Goal: Task Accomplishment & Management: Manage account settings

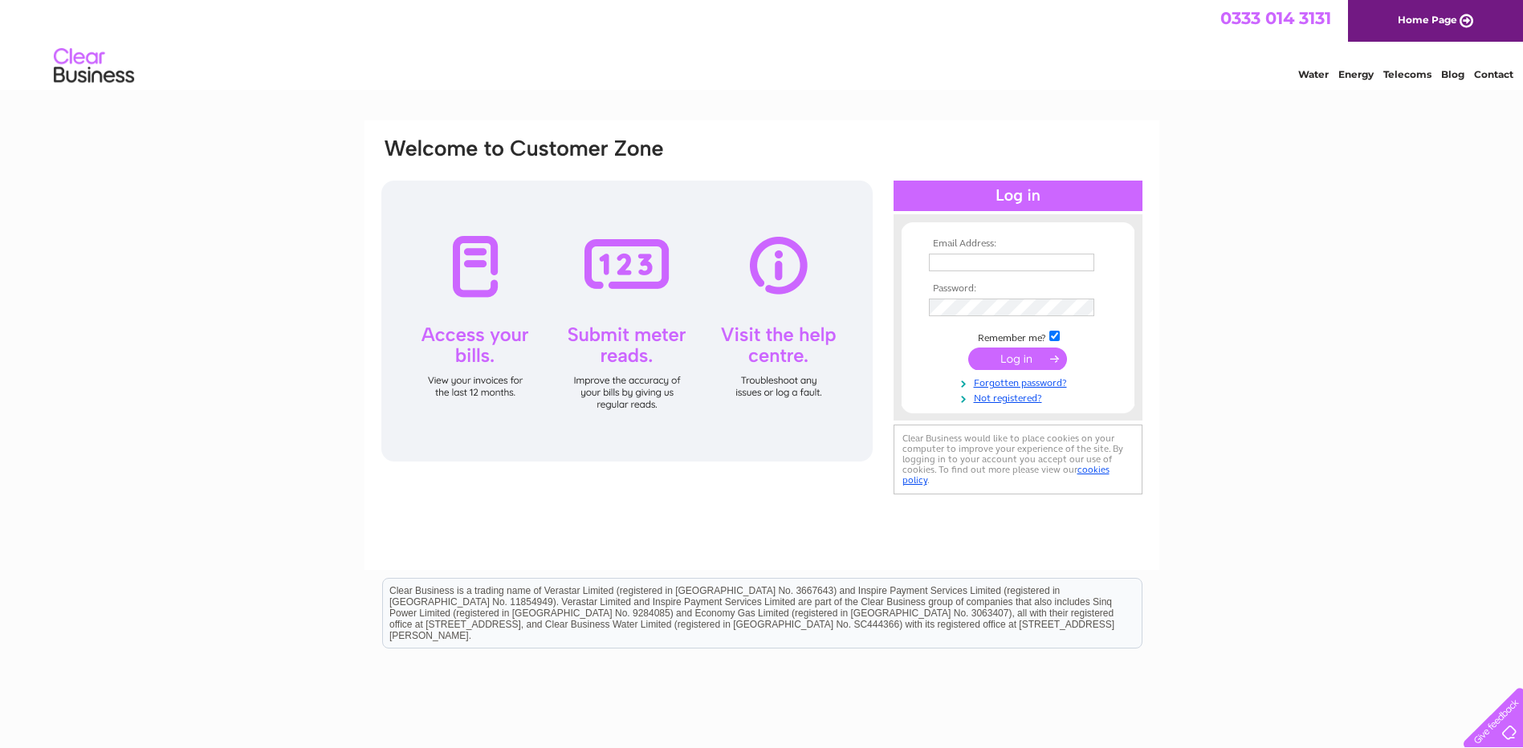
type input "[EMAIL_ADDRESS][DOMAIN_NAME]"
click at [1029, 360] on input "submit" at bounding box center [1017, 359] width 99 height 22
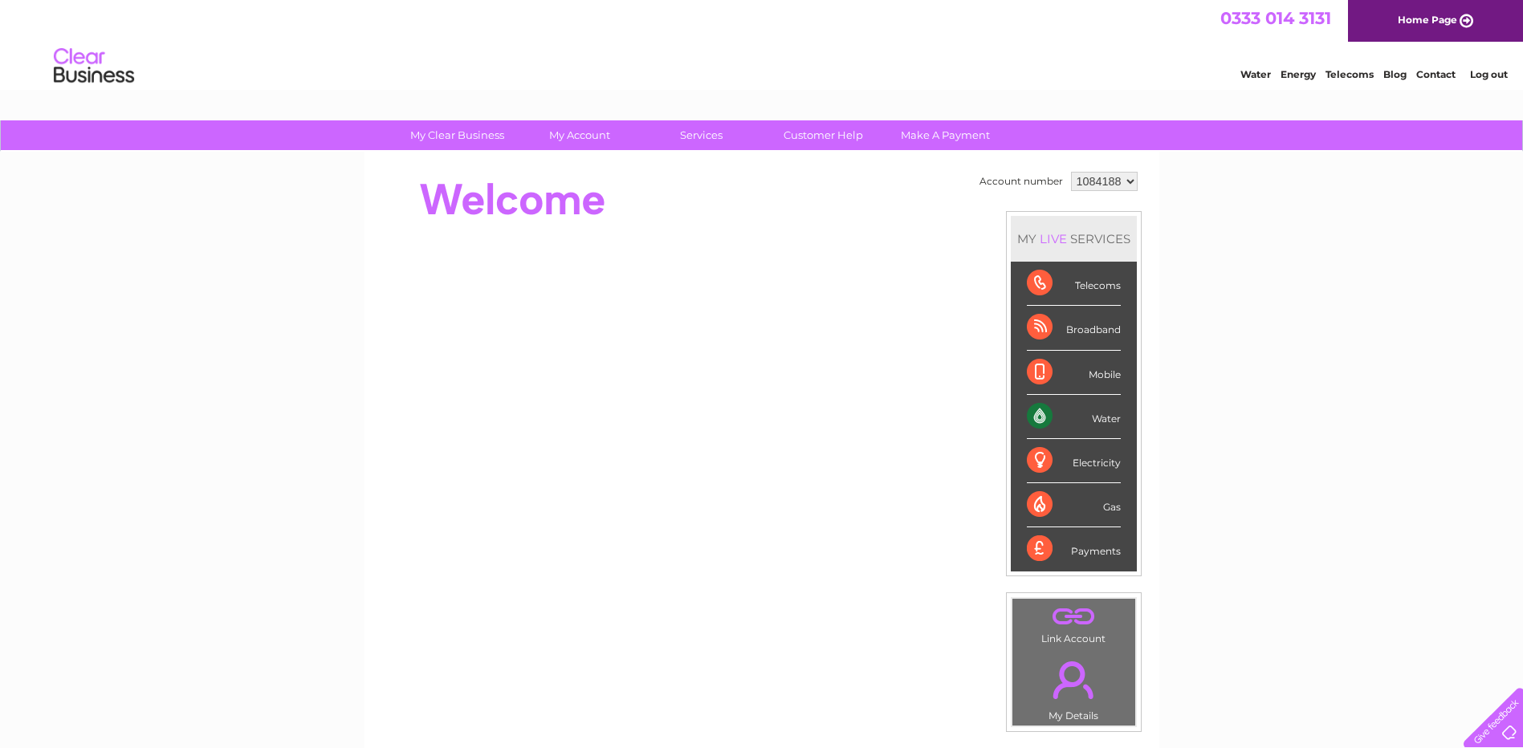
click at [1096, 415] on div "Water" at bounding box center [1074, 417] width 94 height 44
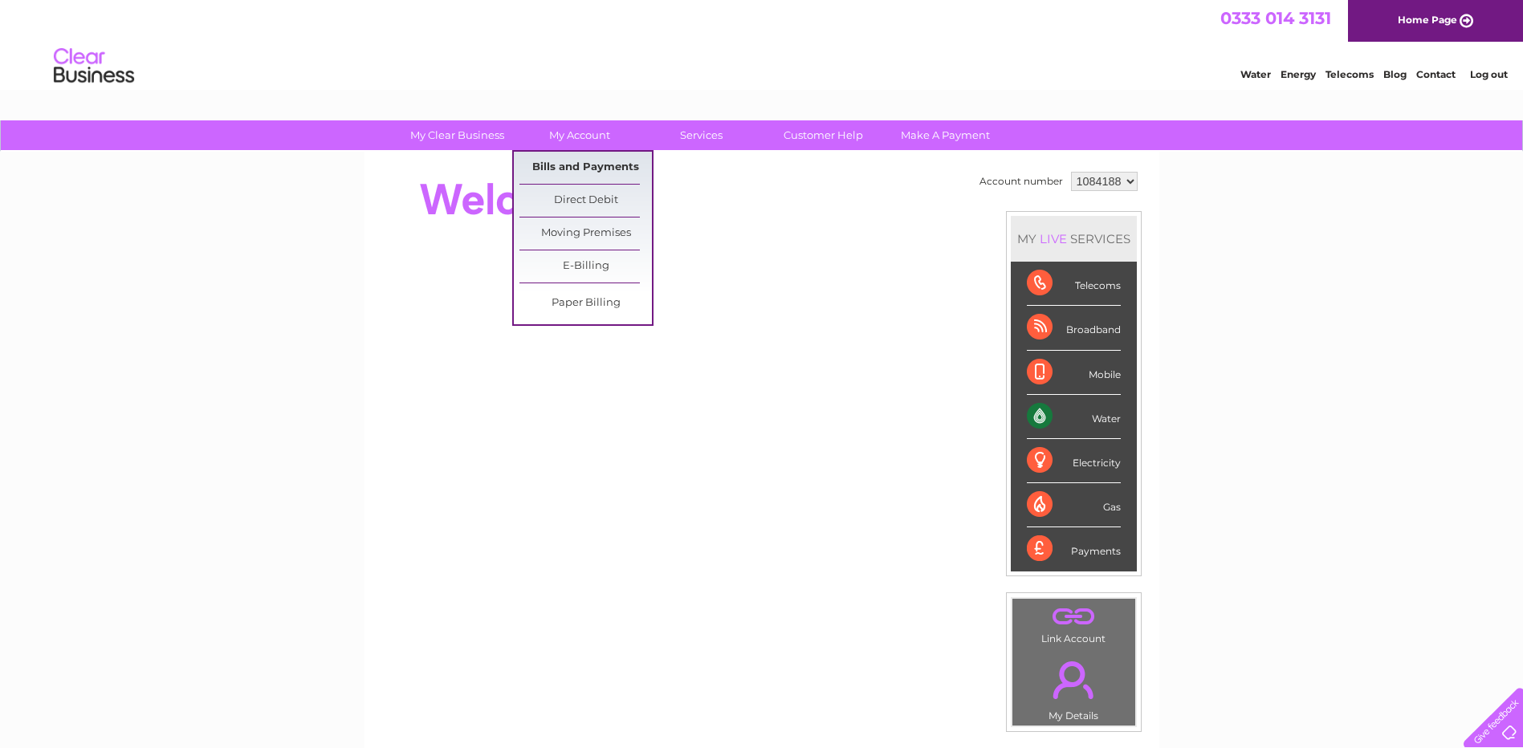
click at [582, 168] on link "Bills and Payments" at bounding box center [585, 168] width 132 height 32
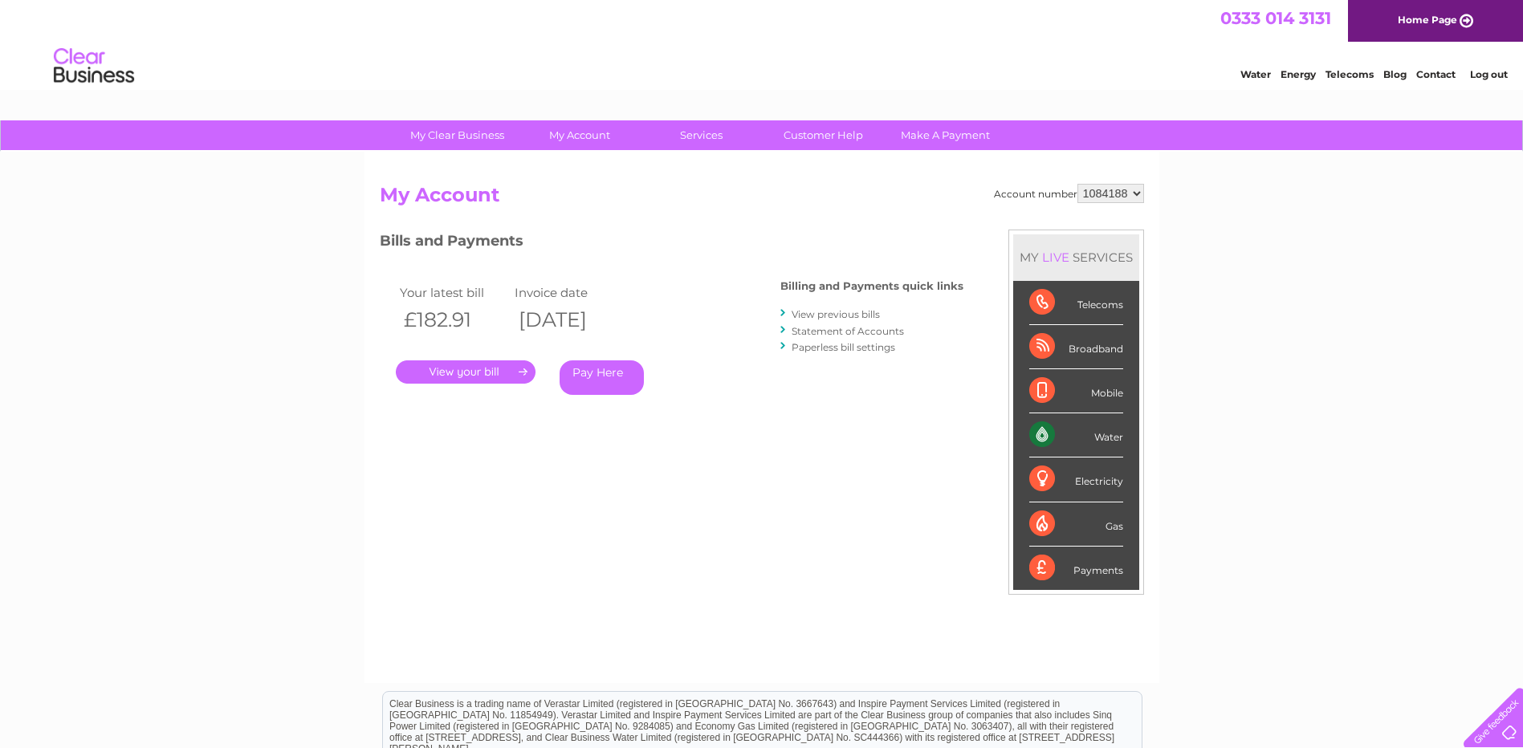
click at [480, 373] on link "." at bounding box center [466, 371] width 140 height 23
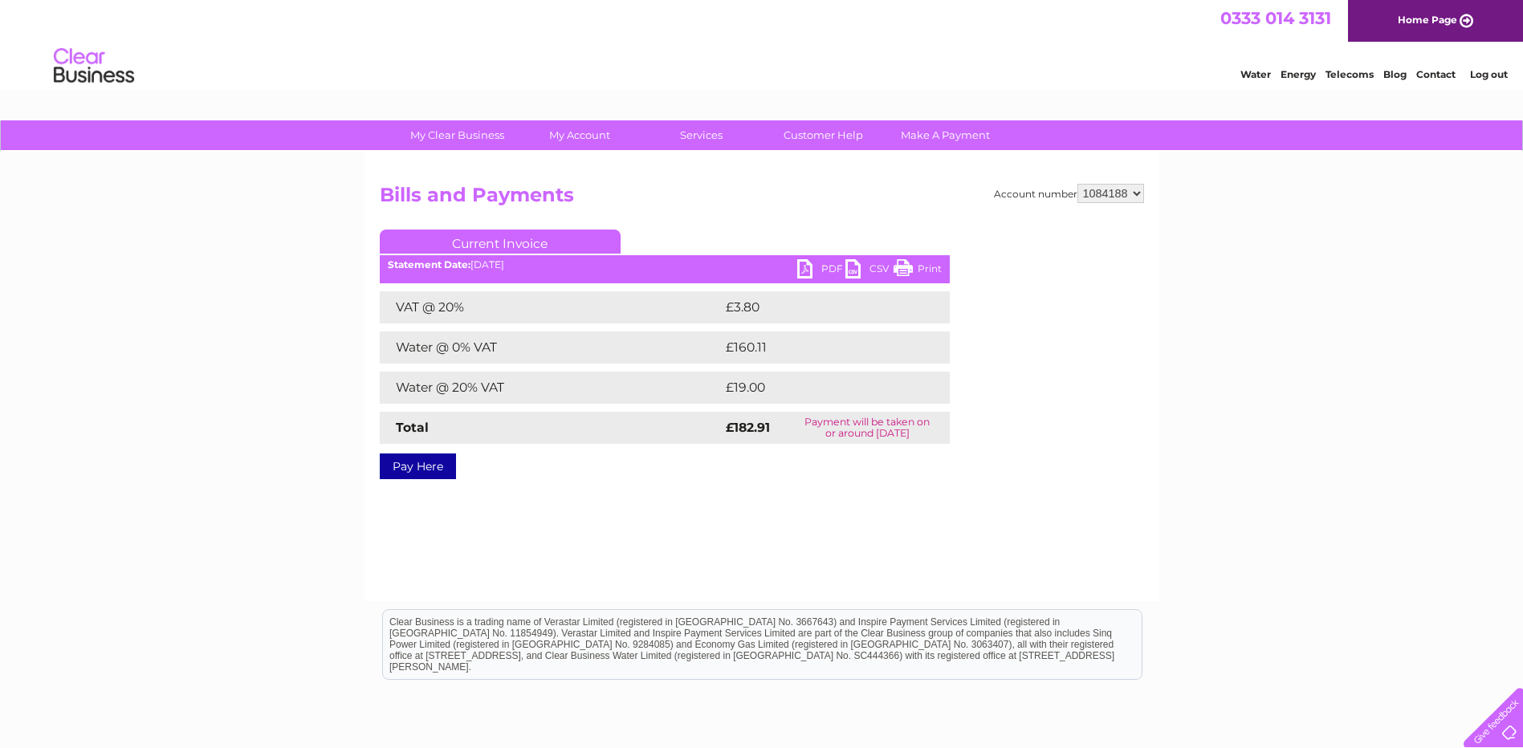
click at [805, 267] on link "PDF" at bounding box center [821, 270] width 48 height 23
